Goal: Transaction & Acquisition: Purchase product/service

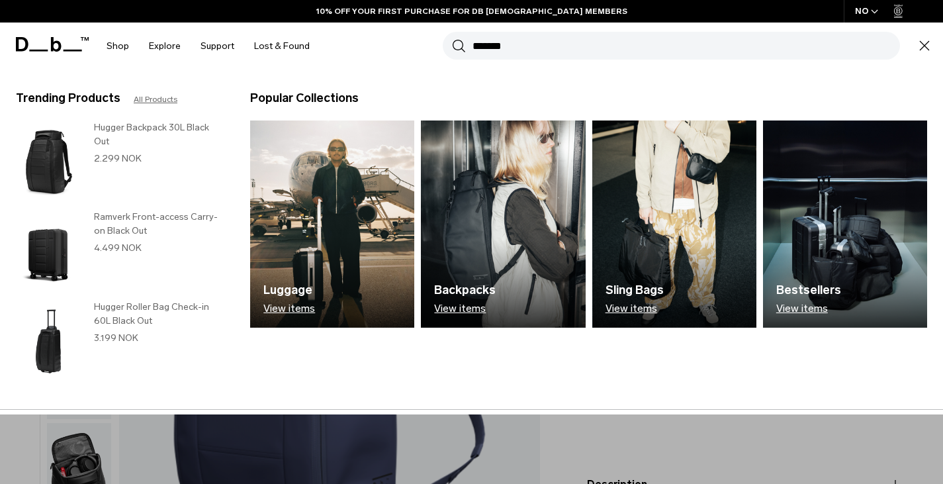
type input "*******"
click at [452, 38] on button "Search" at bounding box center [459, 45] width 14 height 15
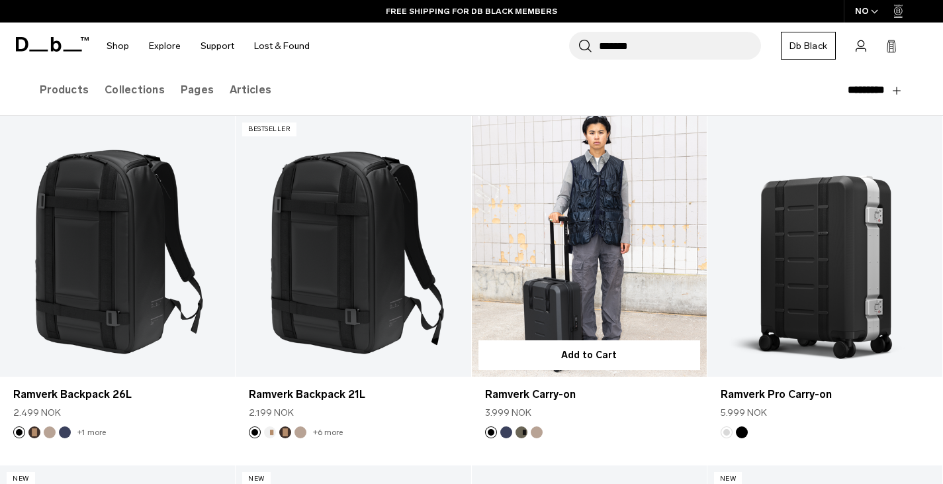
scroll to position [132, 0]
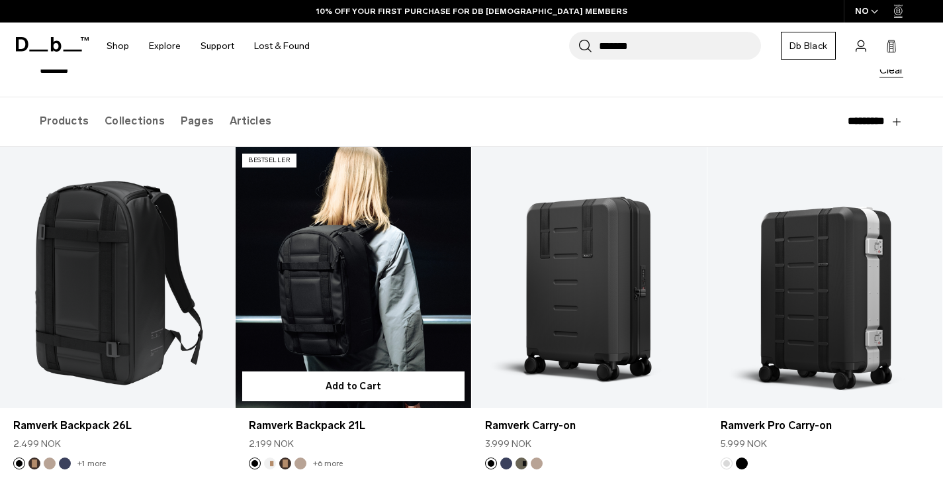
scroll to position [199, 0]
